Goal: Check status: Check status

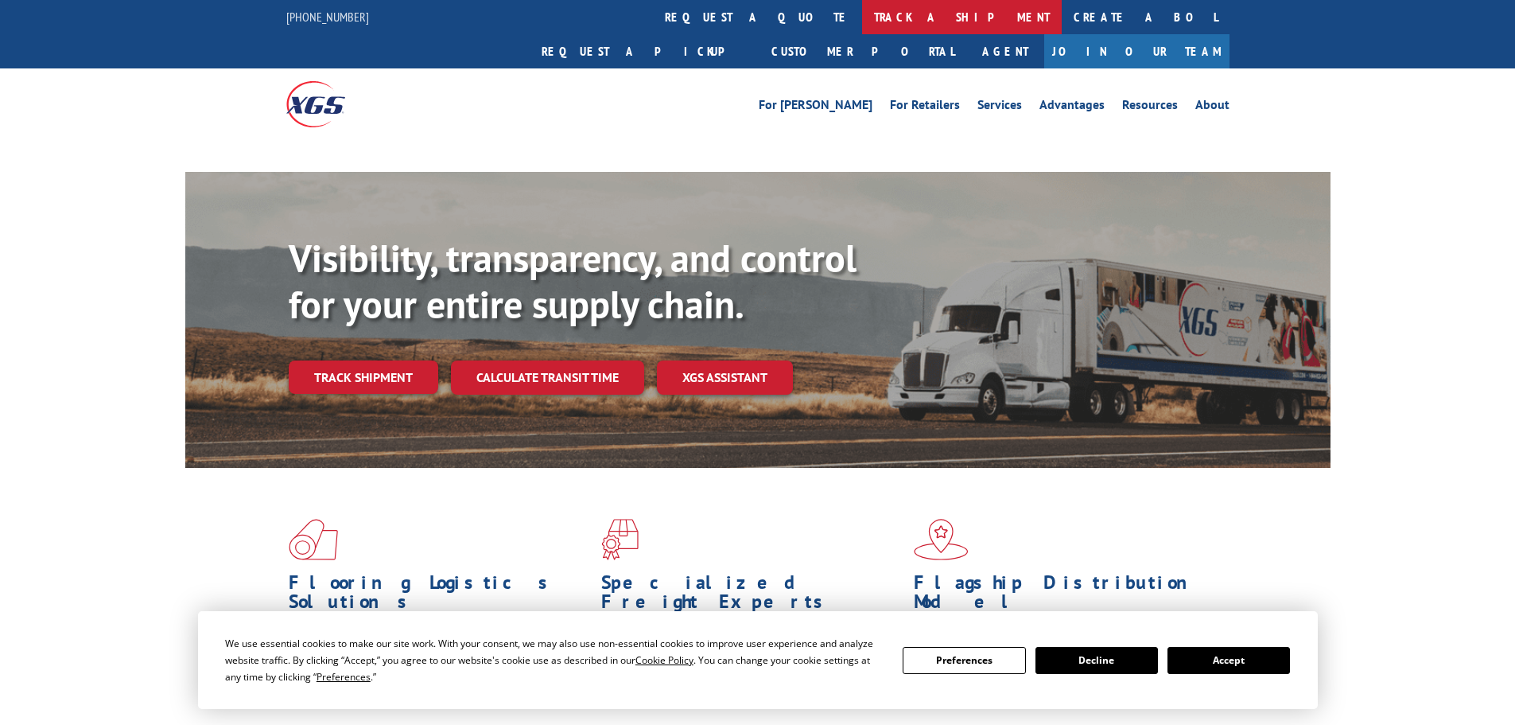
click at [862, 21] on link "track a shipment" at bounding box center [962, 17] width 200 height 34
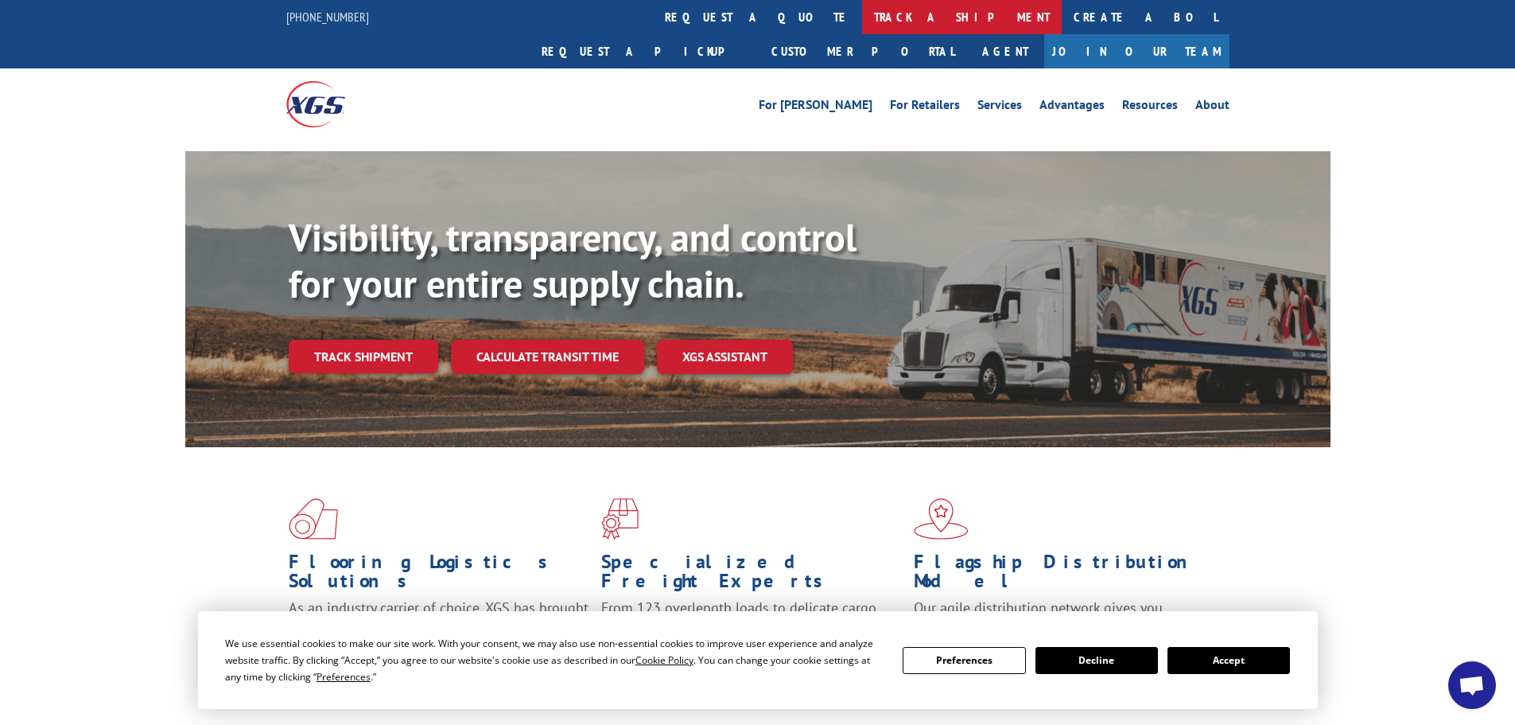
click at [862, 17] on link "track a shipment" at bounding box center [962, 17] width 200 height 34
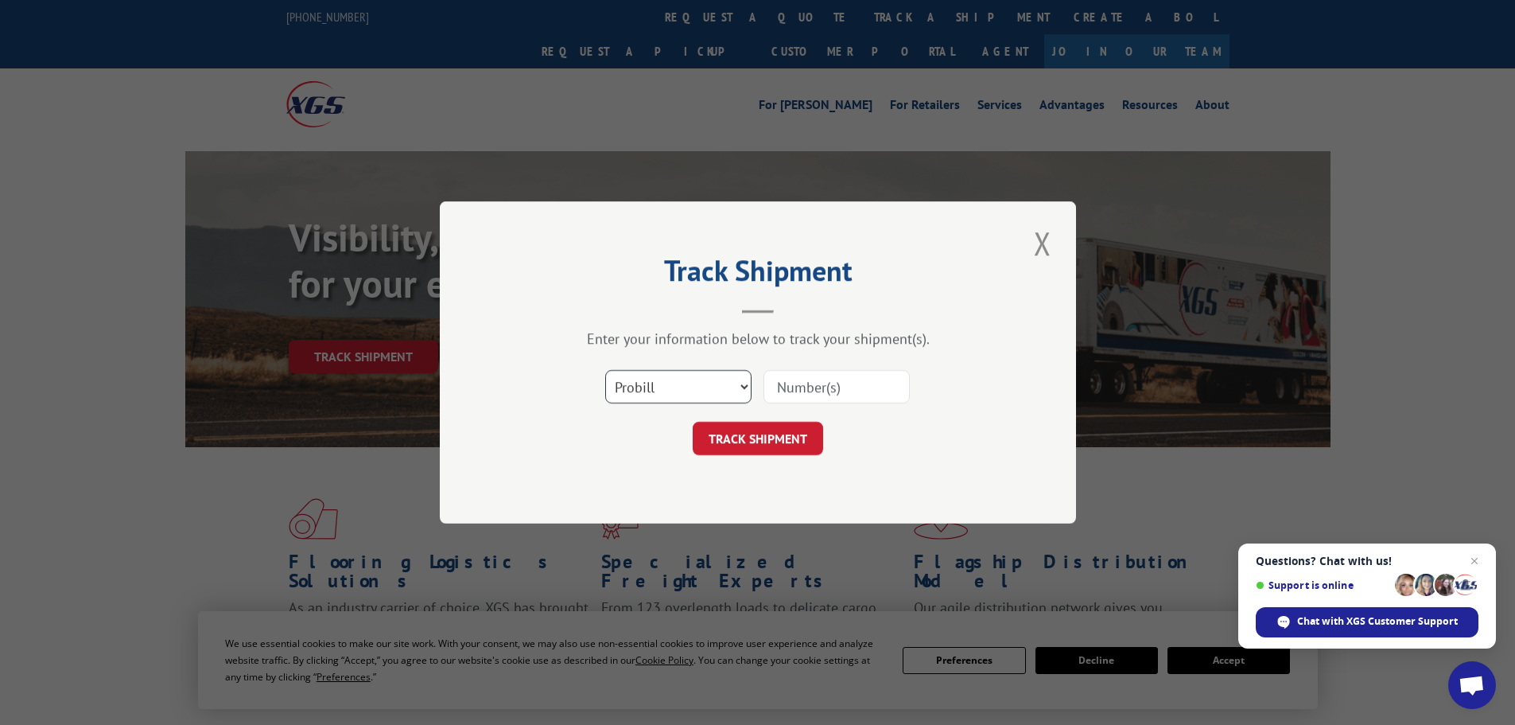
click at [665, 379] on select "Select category... Probill BOL PO" at bounding box center [678, 386] width 146 height 33
paste input "1806987"
type input "1806987"
click at [781, 441] on button "TRACK SHIPMENT" at bounding box center [758, 438] width 130 height 33
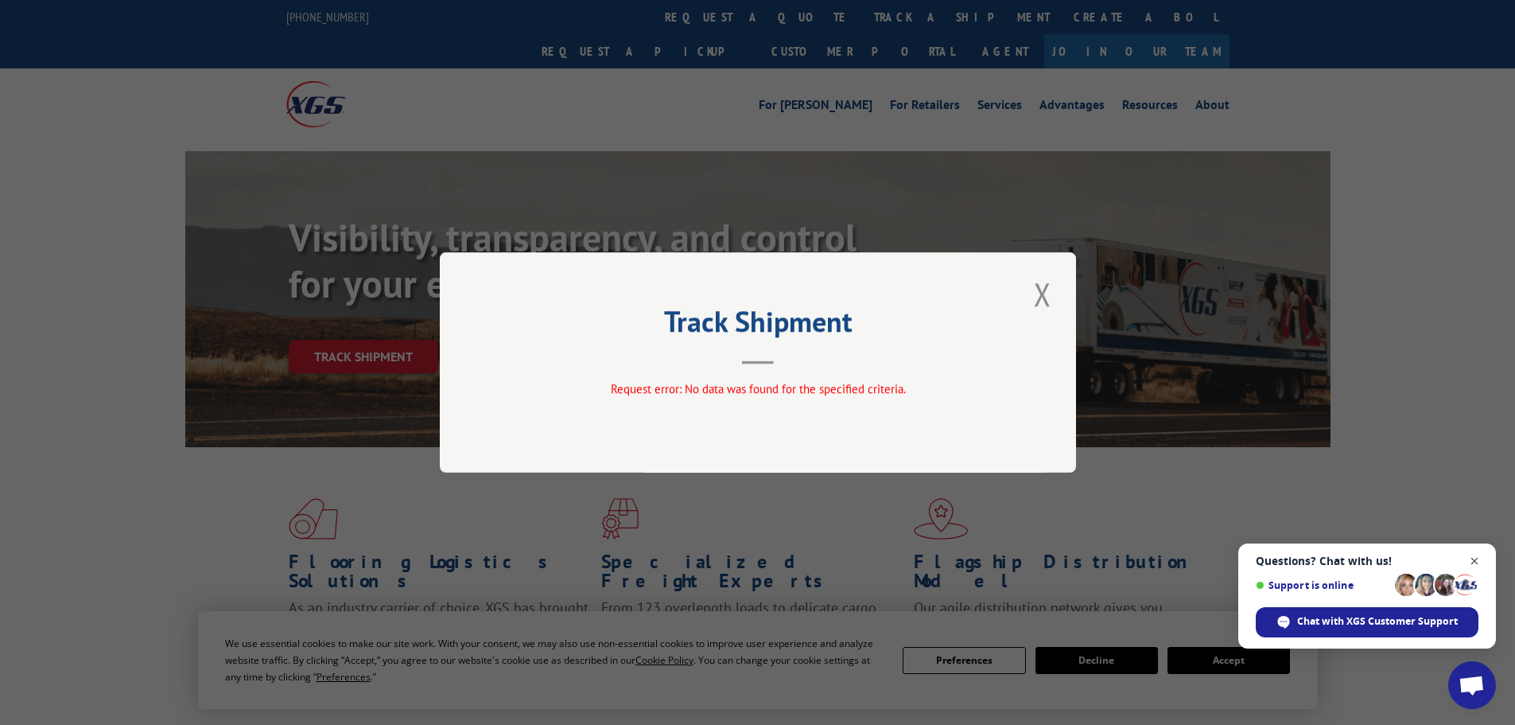
click at [1470, 559] on span "Open chat" at bounding box center [1475, 561] width 20 height 20
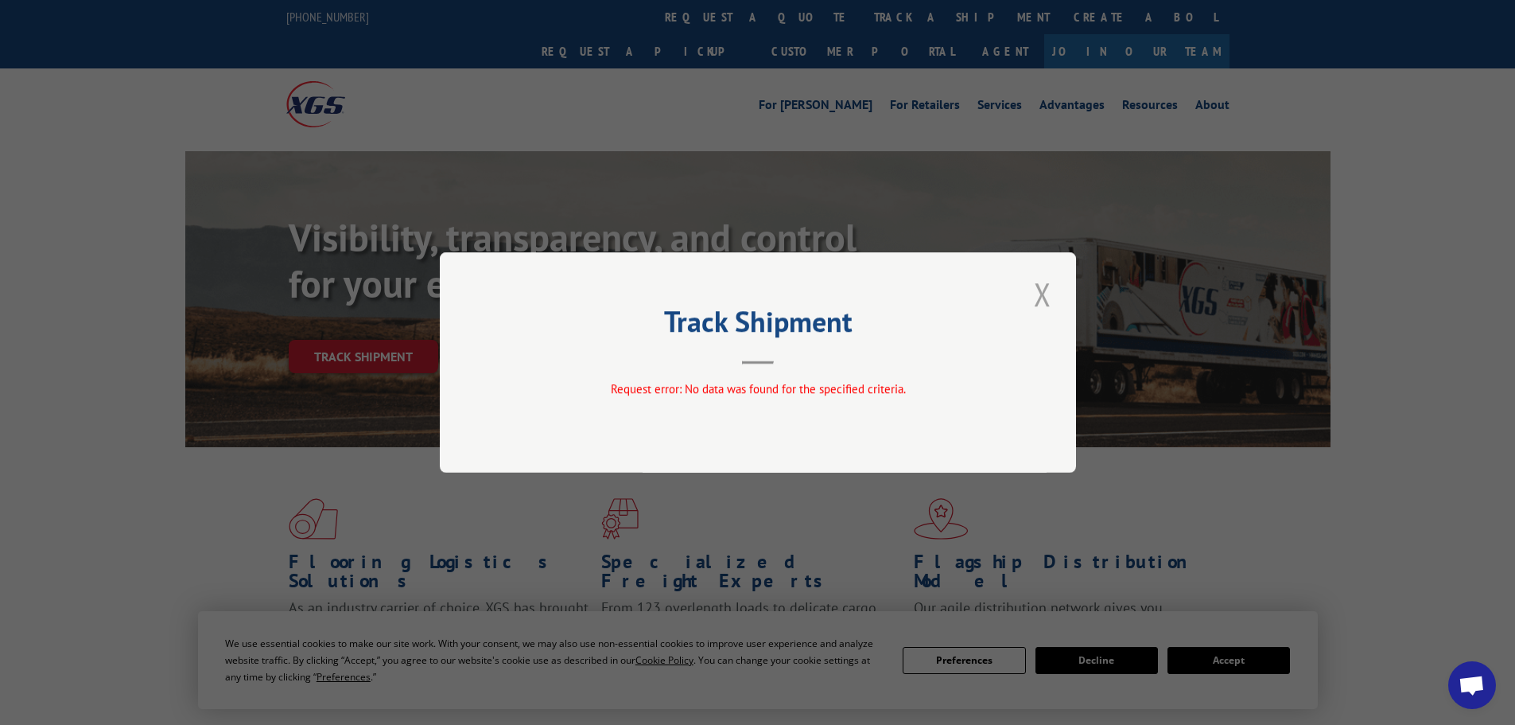
click at [1046, 294] on button "Close modal" at bounding box center [1042, 294] width 27 height 44
